Goal: Transaction & Acquisition: Purchase product/service

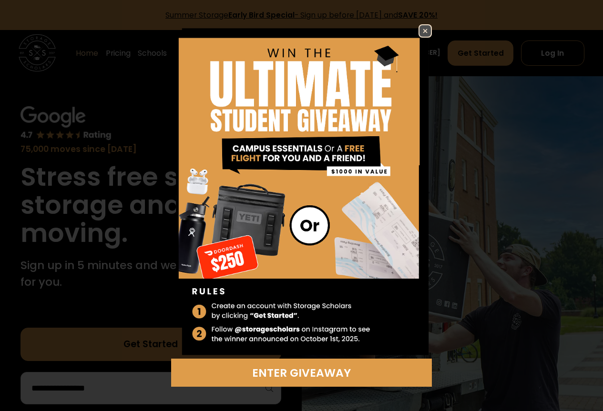
click at [424, 32] on img at bounding box center [424, 30] width 11 height 11
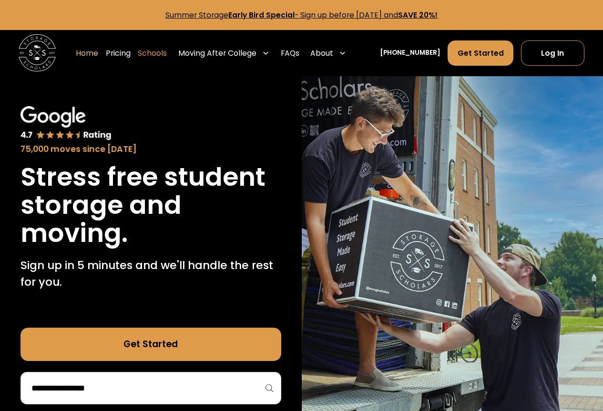
click at [167, 54] on link "Schools" at bounding box center [152, 53] width 29 height 26
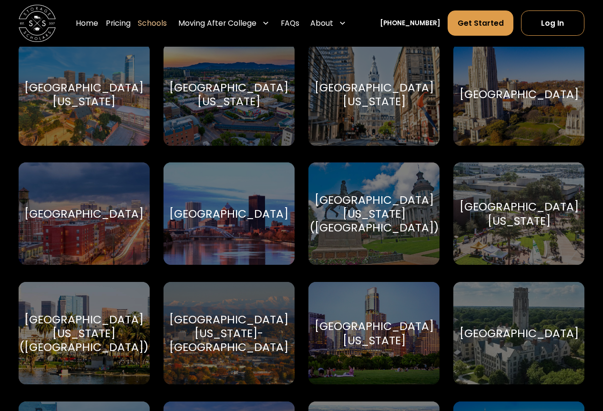
scroll to position [5145, 0]
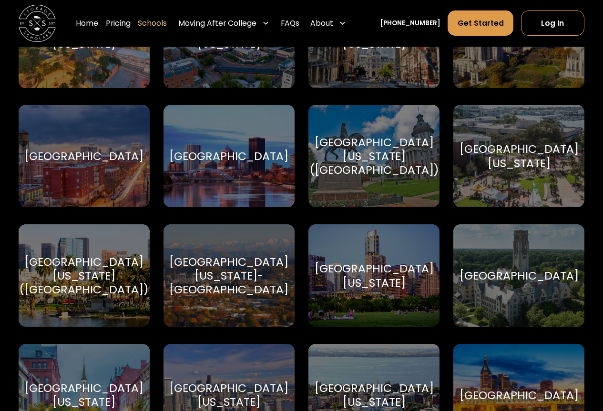
click at [398, 267] on div "University of Texas at Austin University of Texas at Austin" at bounding box center [373, 275] width 131 height 102
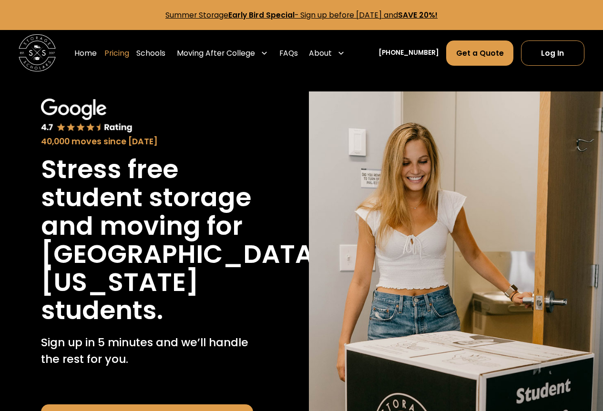
click at [122, 53] on link "Pricing" at bounding box center [116, 53] width 25 height 26
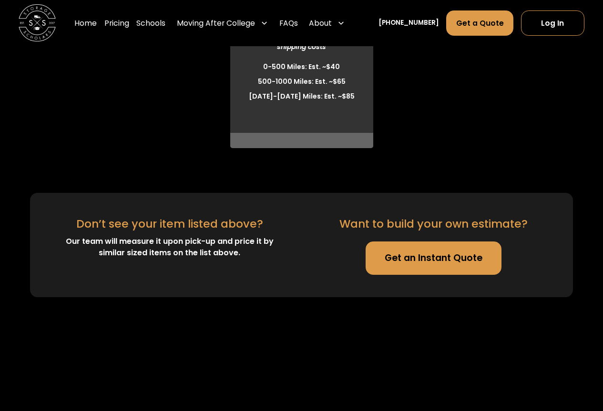
scroll to position [2720, 0]
